Goal: Task Accomplishment & Management: Manage account settings

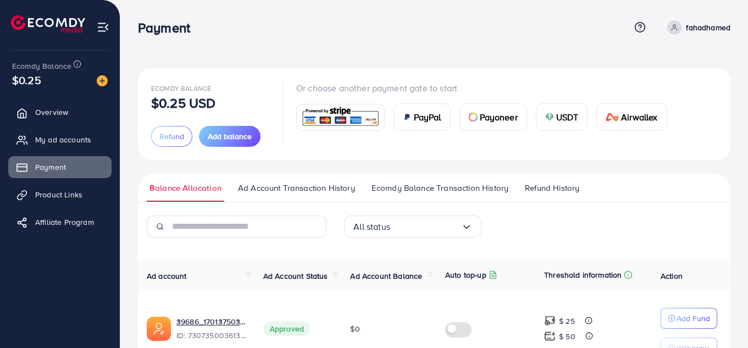
click at [671, 27] on icon at bounding box center [674, 28] width 8 height 8
click at [664, 92] on span "Log out" at bounding box center [664, 90] width 30 height 13
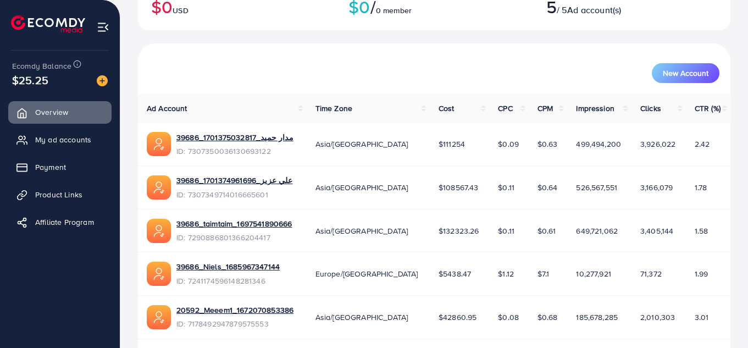
scroll to position [140, 0]
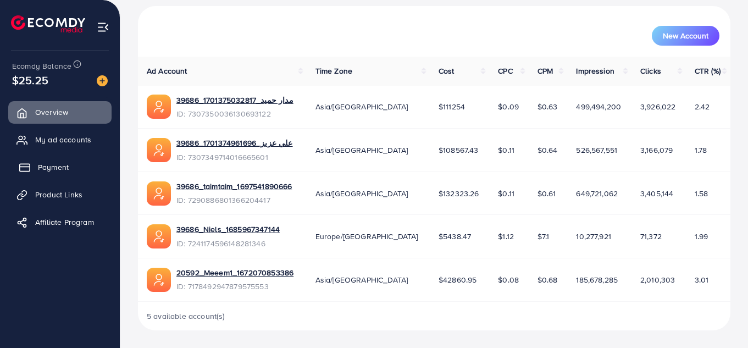
drag, startPoint x: 43, startPoint y: 166, endPoint x: 62, endPoint y: 168, distance: 18.8
click at [42, 166] on span "Payment" at bounding box center [53, 167] width 31 height 11
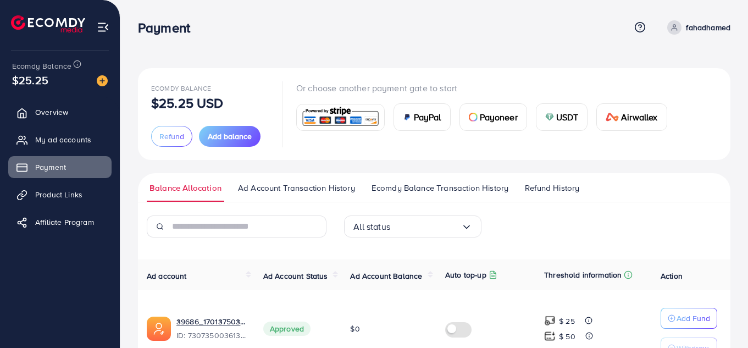
scroll to position [165, 0]
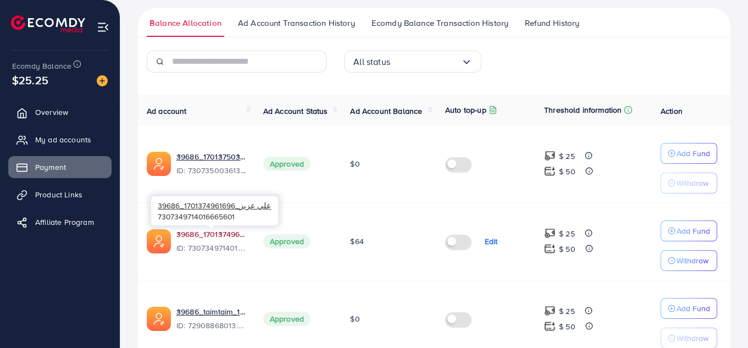
click at [221, 238] on link "39686_علي عزيز_1701374961696" at bounding box center [210, 234] width 69 height 11
